Goal: Find specific page/section: Find specific page/section

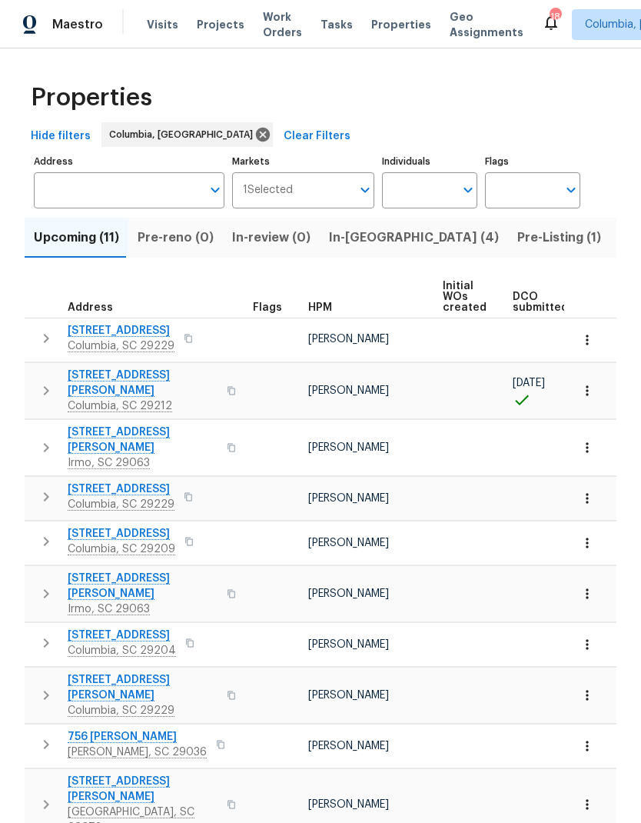
click at [339, 231] on span "In-[GEOGRAPHIC_DATA] (4)" at bounding box center [414, 238] width 170 height 22
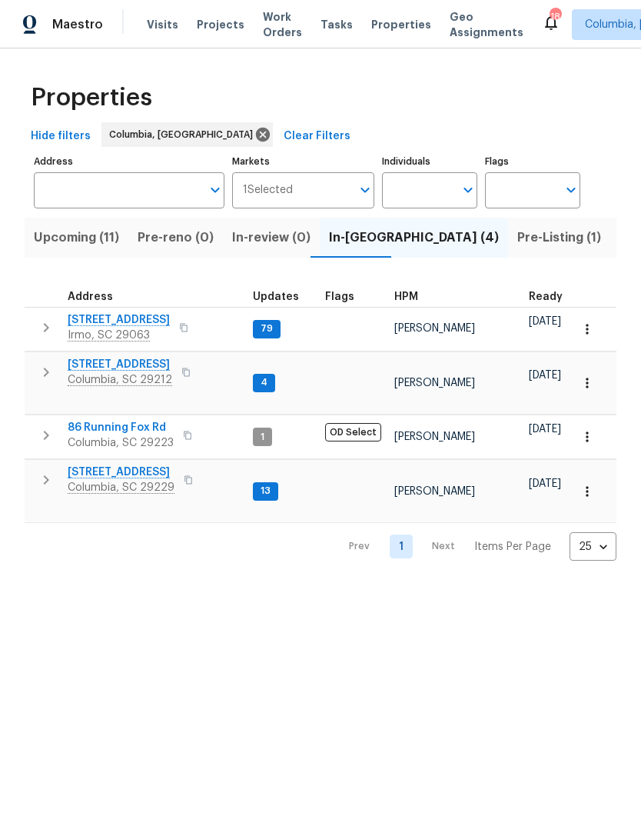
click at [92, 376] on span "Columbia, SC 29212" at bounding box center [120, 379] width 105 height 15
click at [592, 380] on icon "button" at bounding box center [587, 382] width 15 height 15
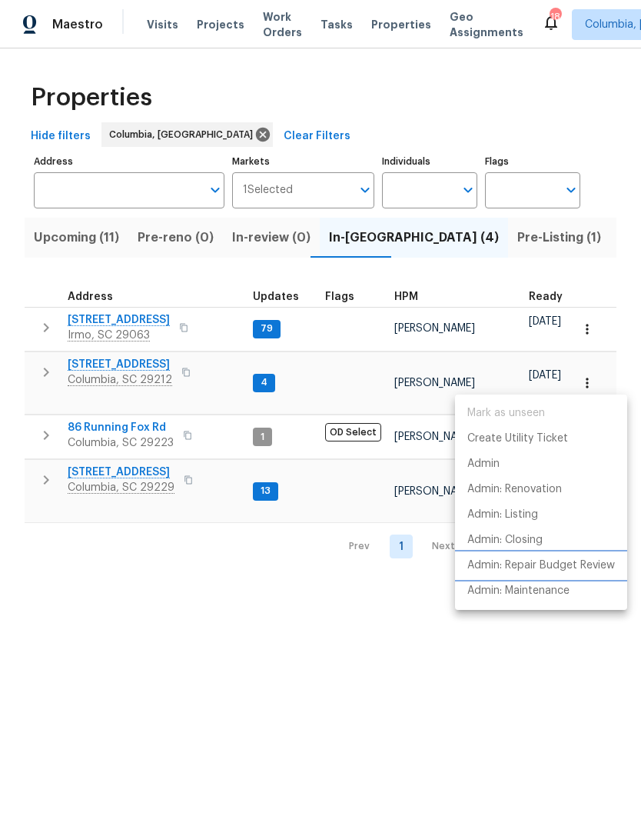
click at [597, 564] on p "Admin: Repair Budget Review" at bounding box center [542, 566] width 148 height 16
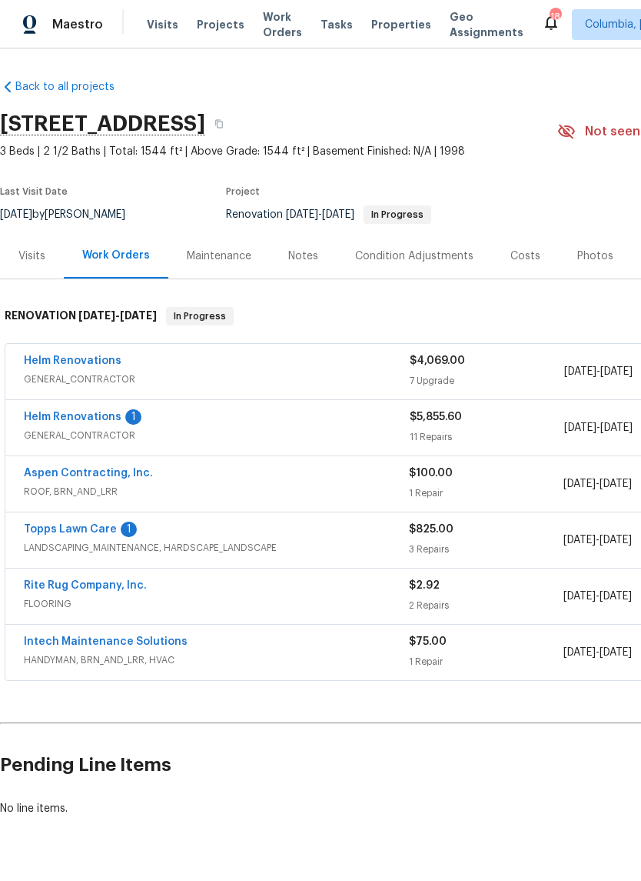
click at [29, 262] on div "Visits" at bounding box center [31, 255] width 27 height 15
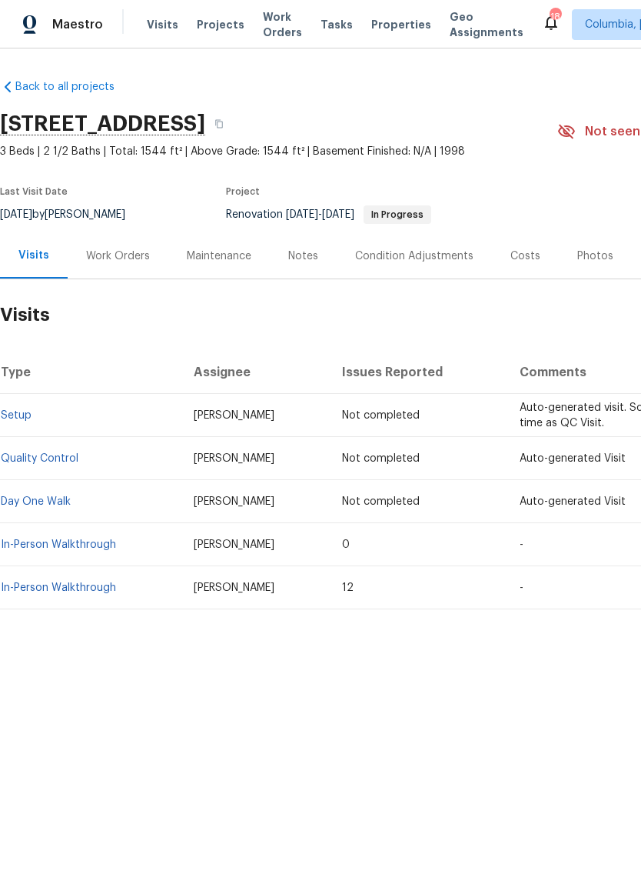
click at [28, 540] on link "In-Person Walkthrough" at bounding box center [58, 544] width 115 height 11
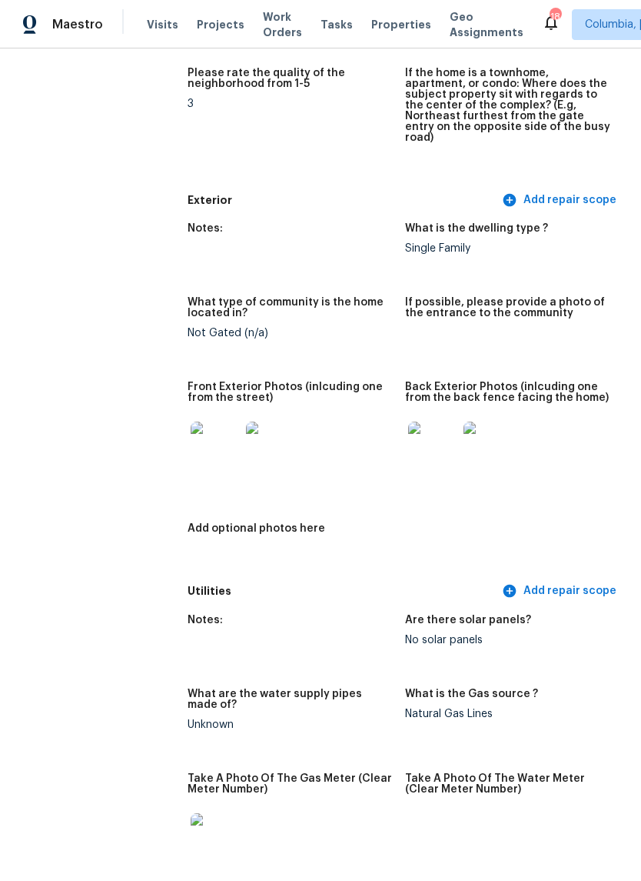
scroll to position [536, 0]
click at [200, 428] on img at bounding box center [215, 445] width 49 height 49
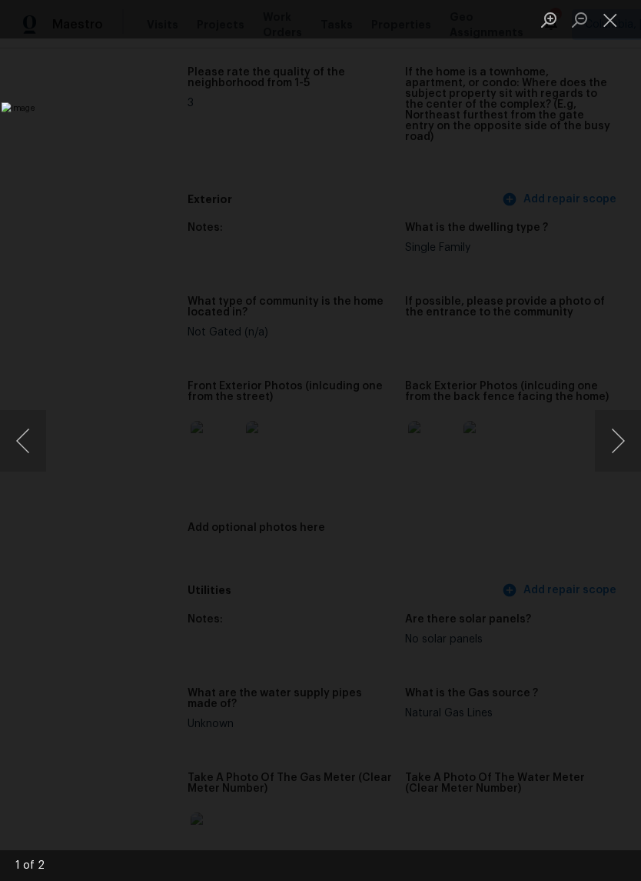
click at [619, 439] on button "Next image" at bounding box center [618, 441] width 46 height 62
click at [494, 102] on img "Lightbox" at bounding box center [248, 440] width 492 height 676
click at [611, 24] on button "Close lightbox" at bounding box center [610, 19] width 31 height 27
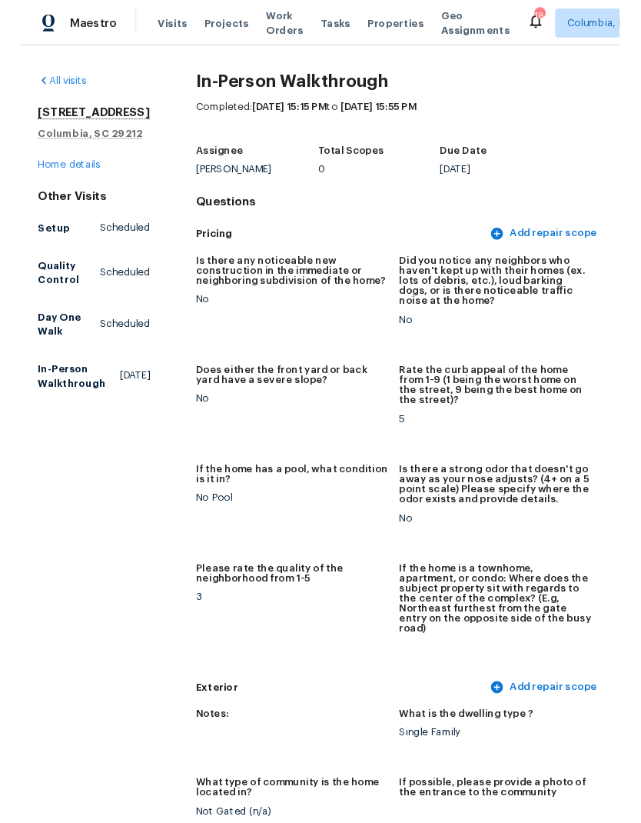
scroll to position [0, 0]
